Goal: Information Seeking & Learning: Understand process/instructions

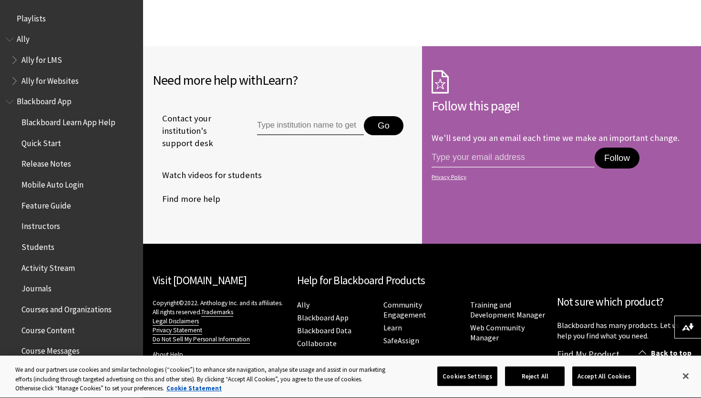
scroll to position [1361, 0]
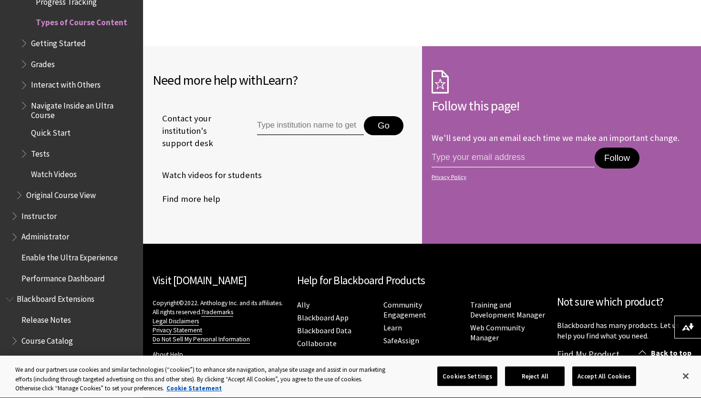
click at [306, 116] on input "Type institution name to get support" at bounding box center [310, 125] width 107 height 19
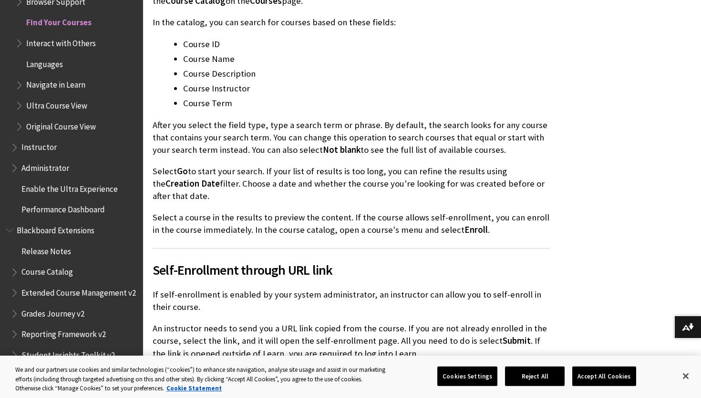
scroll to position [1623, 0]
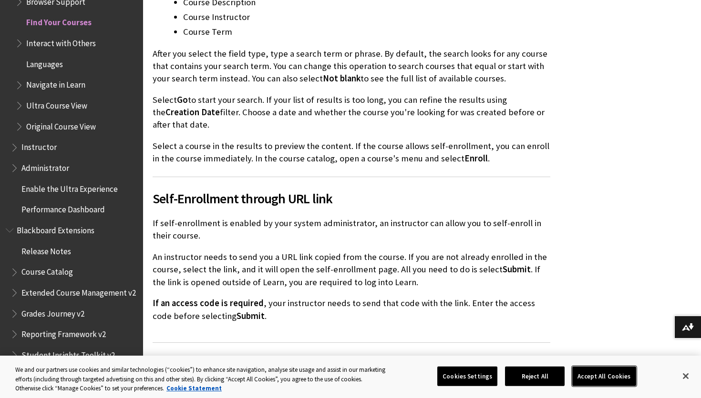
click at [599, 380] on button "Accept All Cookies" at bounding box center [603, 377] width 63 height 20
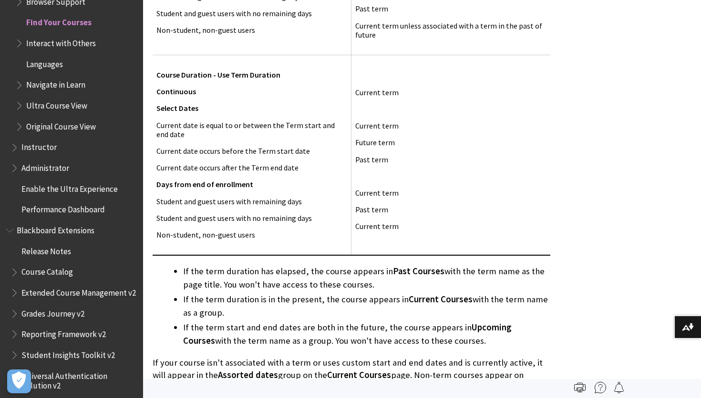
scroll to position [1075, 0]
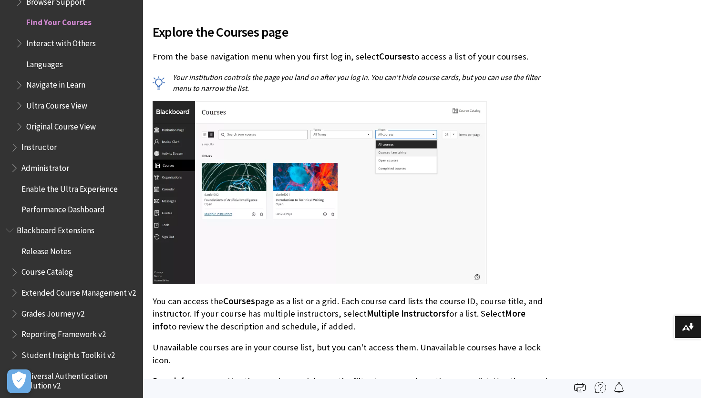
click at [601, 388] on img at bounding box center [599, 387] width 11 height 11
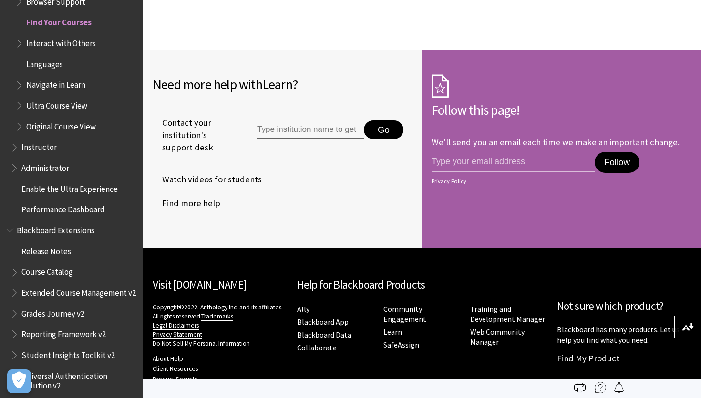
click at [301, 121] on input "Type institution name to get support" at bounding box center [310, 130] width 107 height 19
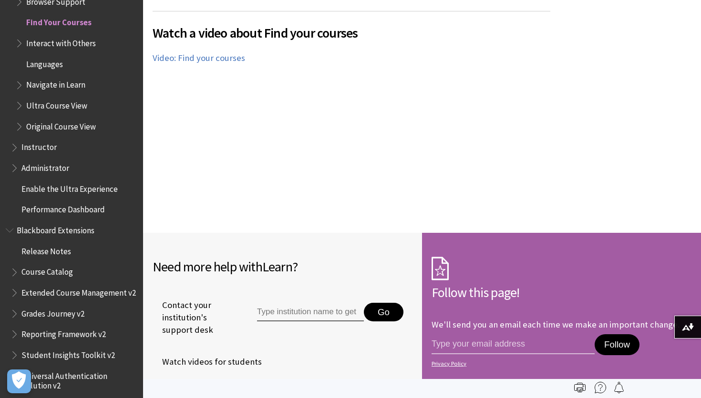
scroll to position [1948, 0]
